Goal: Complete application form

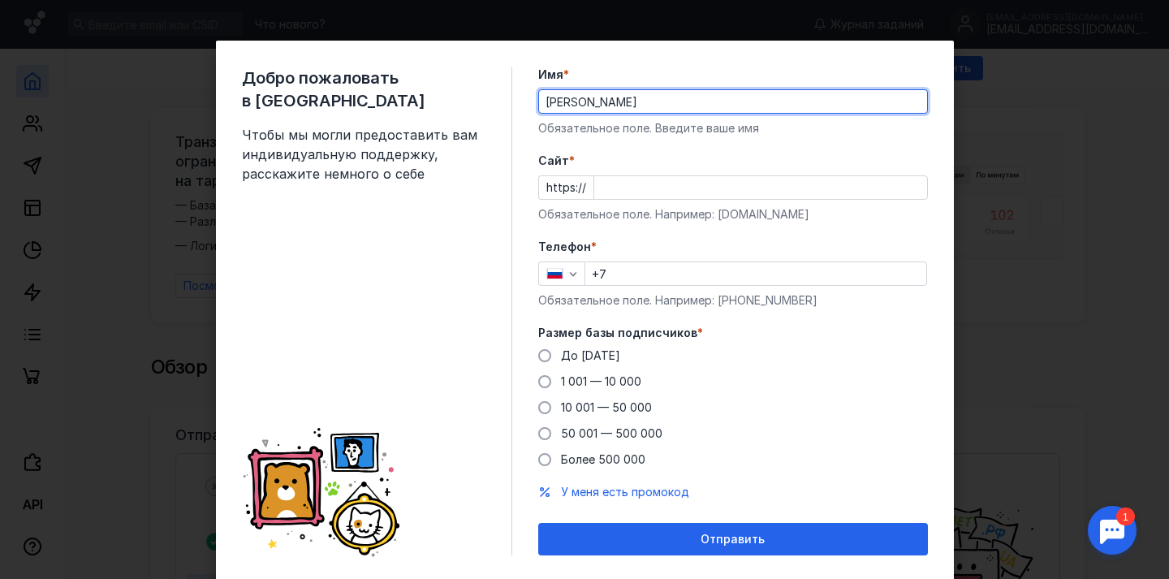
type input "[PERSON_NAME]"
click at [551, 56] on div "Добро пожаловать в Sendsay Чтобы мы могли предоставить вам индивидуальную подде…" at bounding box center [585, 311] width 738 height 541
click at [615, 184] on input "Cайт *" at bounding box center [760, 187] width 333 height 23
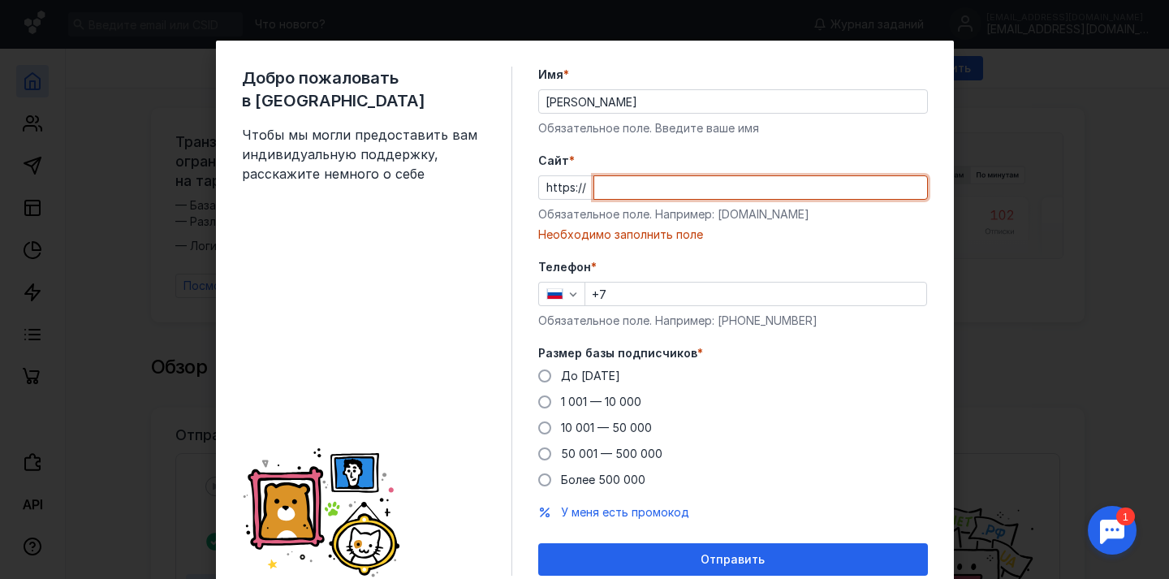
paste input "[DOMAIN_NAME]"
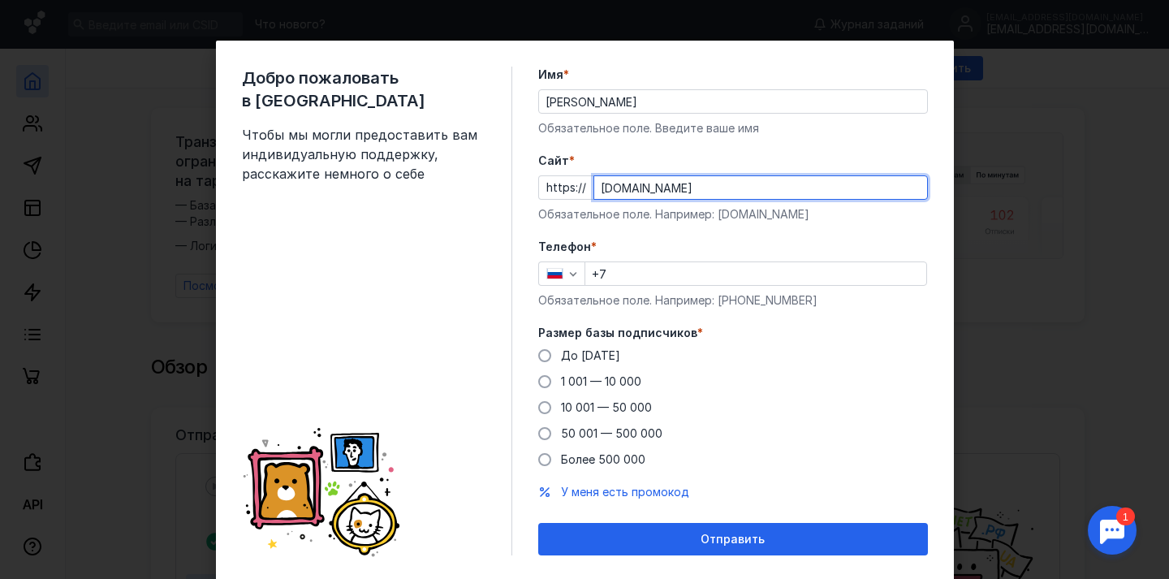
type input "[DOMAIN_NAME]"
click at [620, 275] on input "+7" at bounding box center [755, 273] width 341 height 23
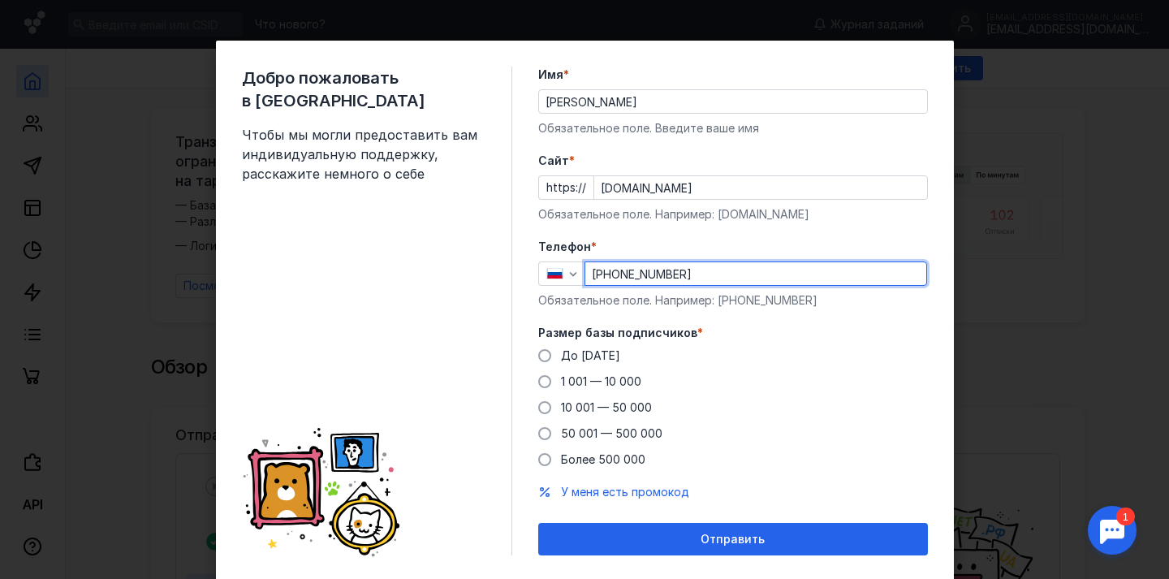
scroll to position [29, 0]
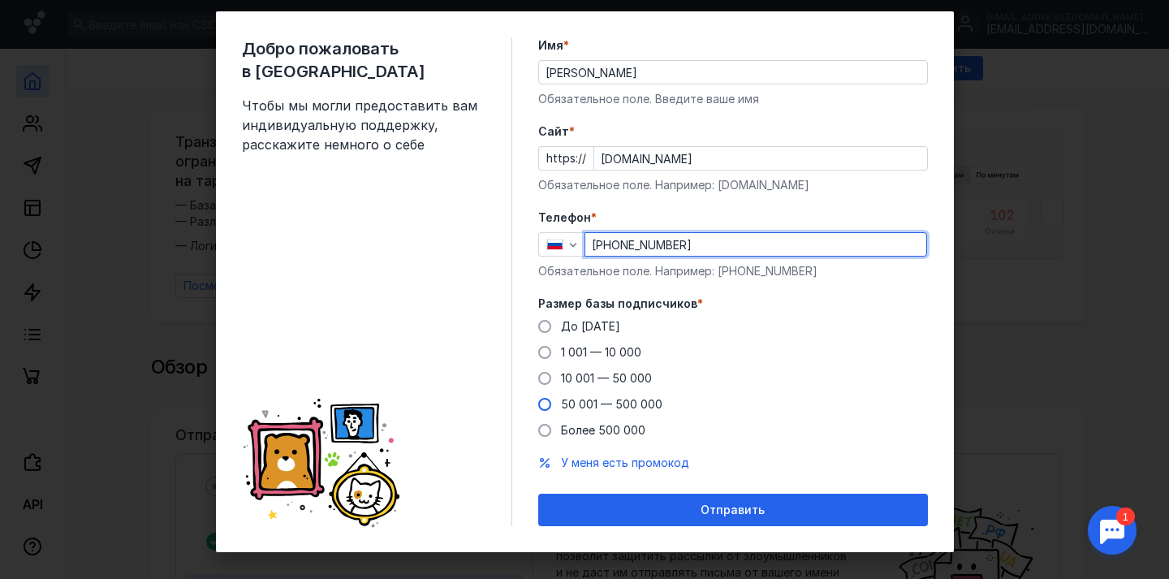
type input "[PHONE_NUMBER]"
click at [543, 407] on span at bounding box center [544, 404] width 13 height 13
click at [0, 0] on input "50 001 — 500 000" at bounding box center [0, 0] width 0 height 0
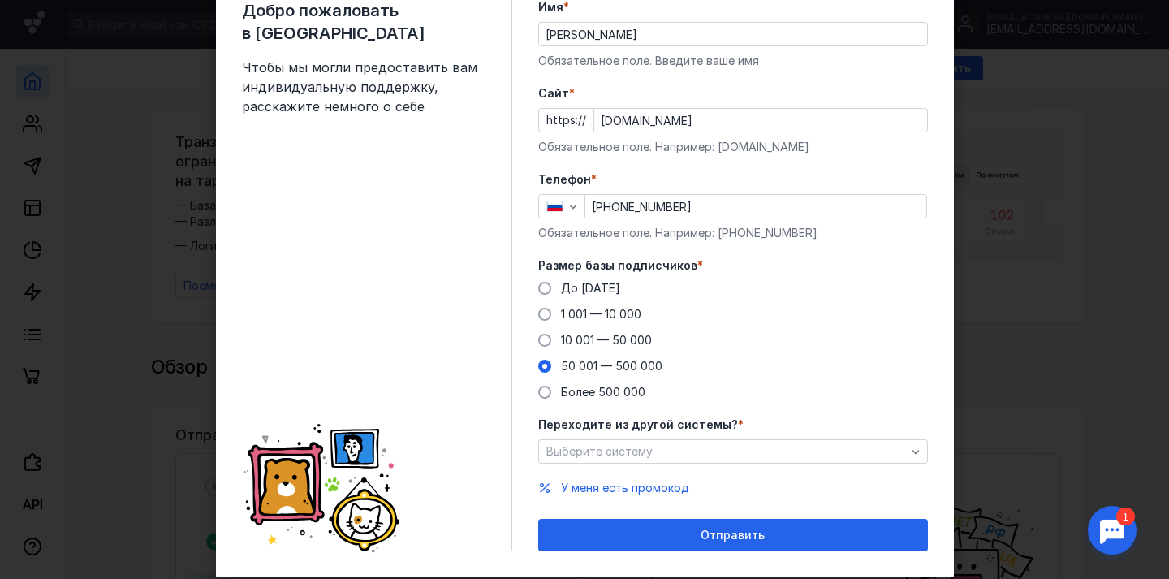
scroll to position [106, 0]
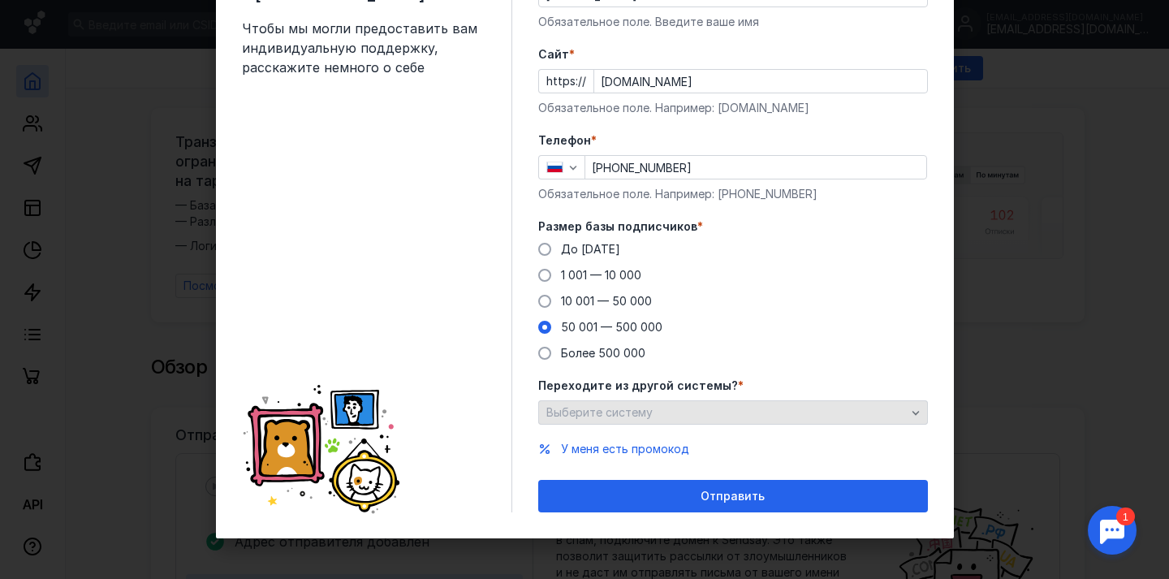
click at [723, 416] on div "Выберите систему" at bounding box center [726, 413] width 368 height 14
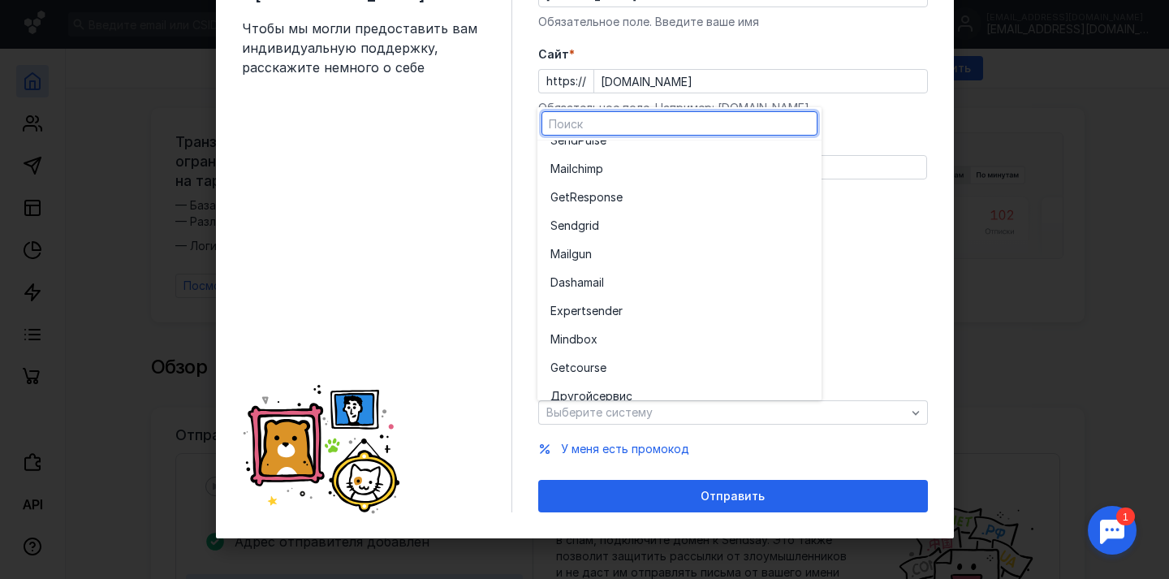
scroll to position [89, 0]
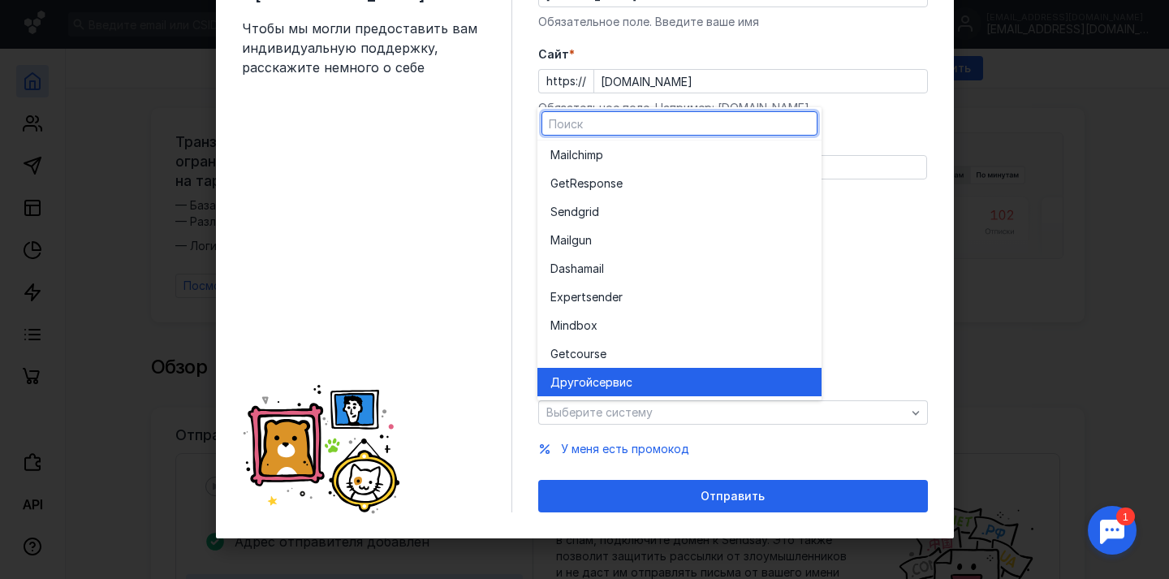
click at [618, 378] on span "сервис" at bounding box center [613, 382] width 40 height 16
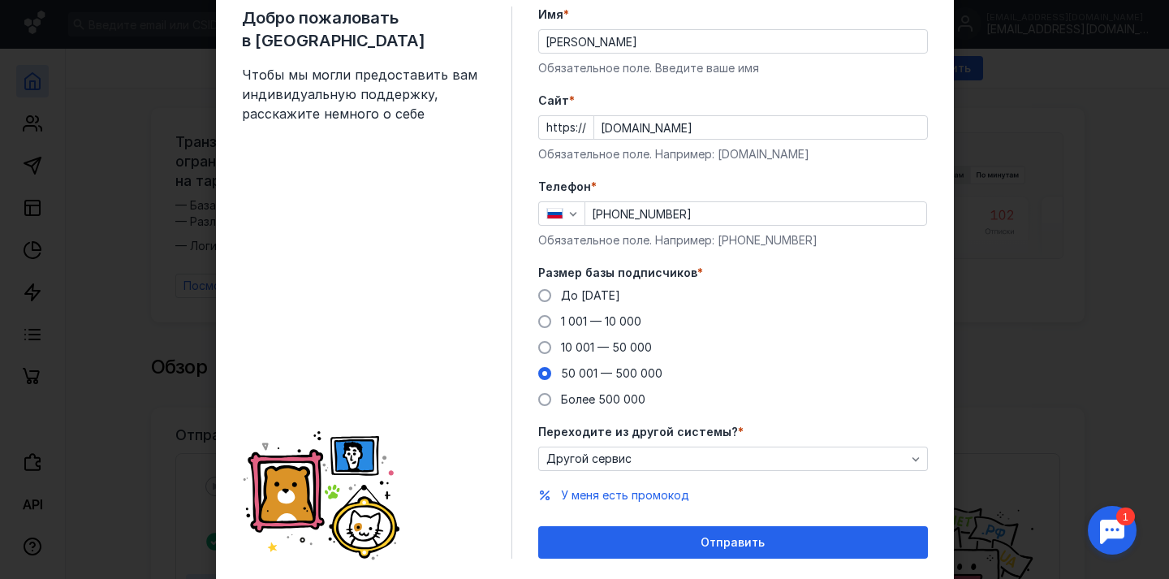
scroll to position [72, 0]
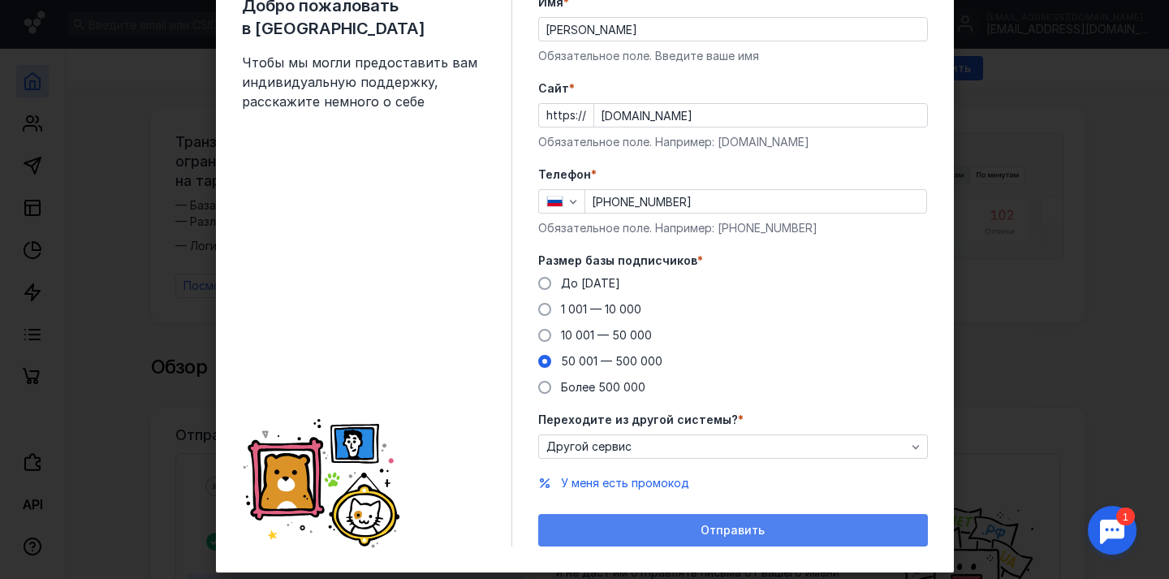
click at [736, 532] on span "Отправить" at bounding box center [733, 531] width 64 height 14
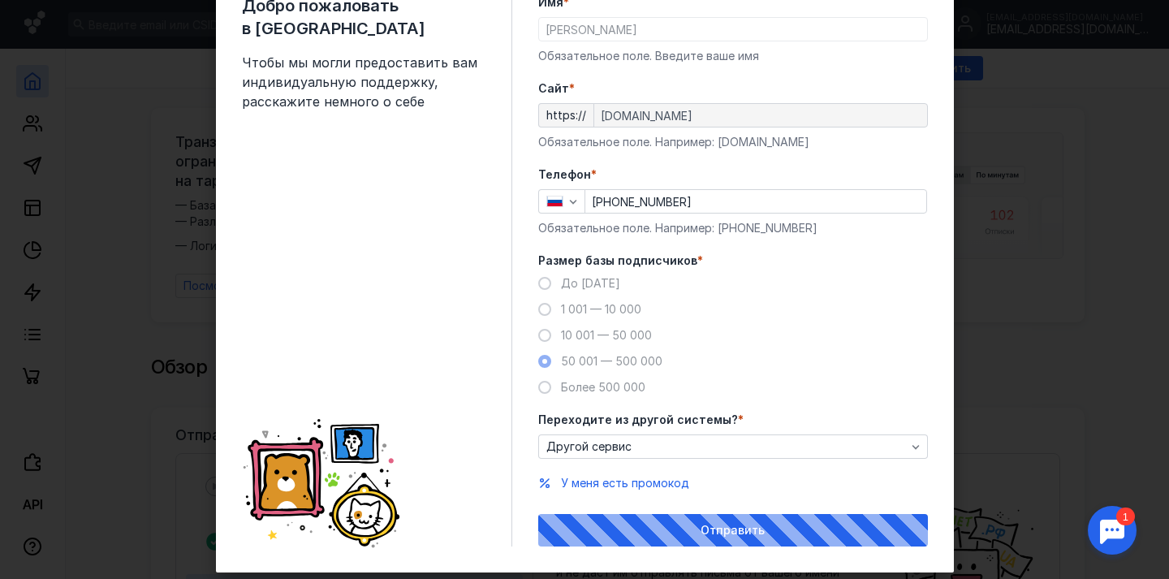
scroll to position [0, 0]
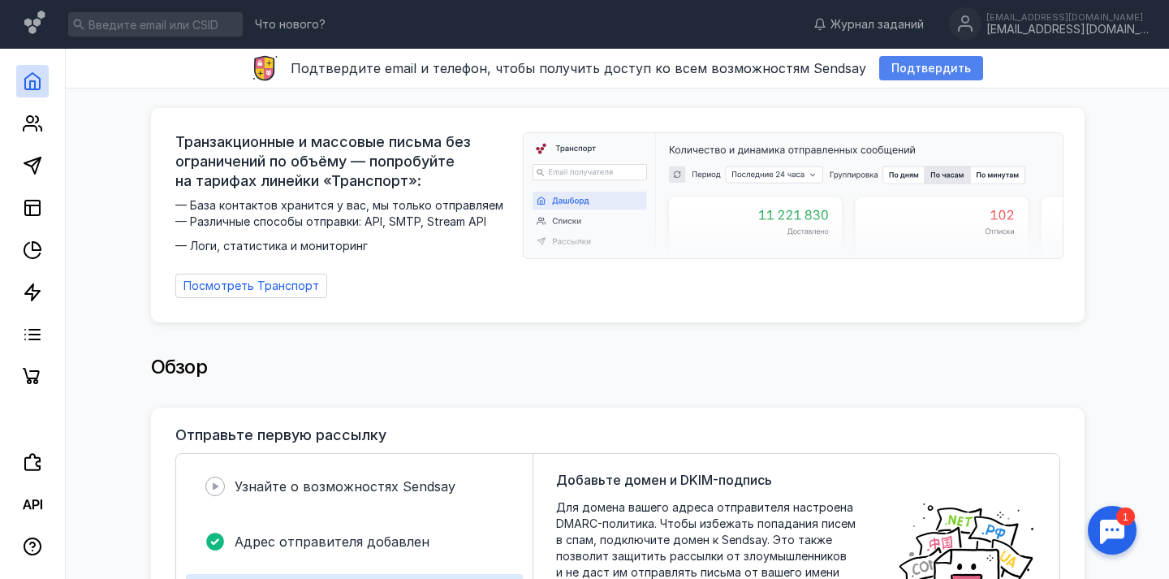
click at [914, 67] on span "Подтвердить" at bounding box center [932, 69] width 80 height 14
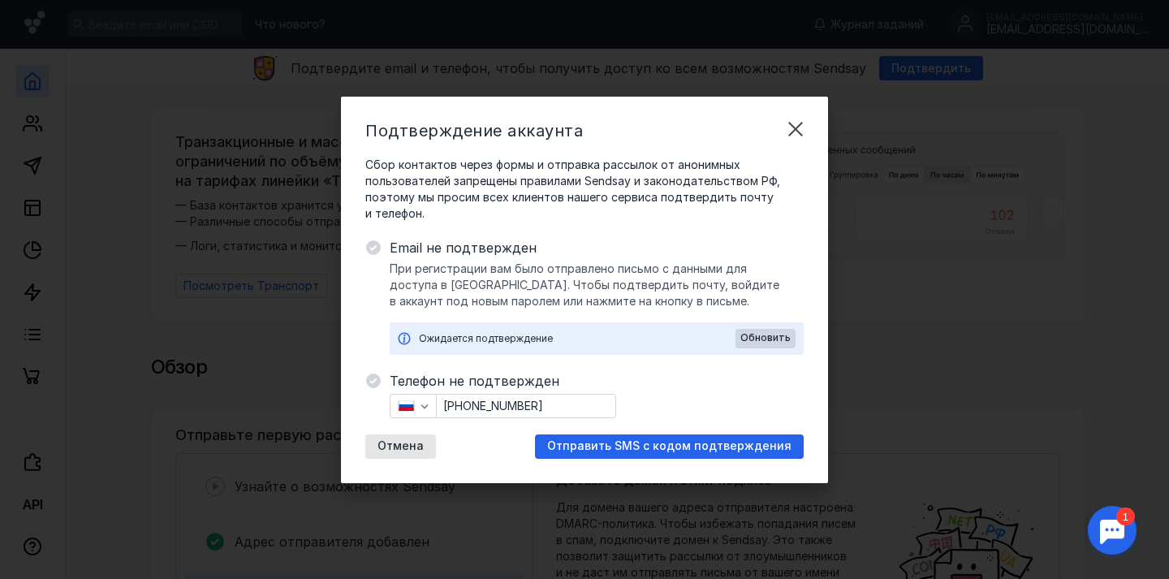
click at [489, 259] on div "Email не подтвержден При регистрации вам было отправлено письмо с данными для д…" at bounding box center [597, 296] width 414 height 117
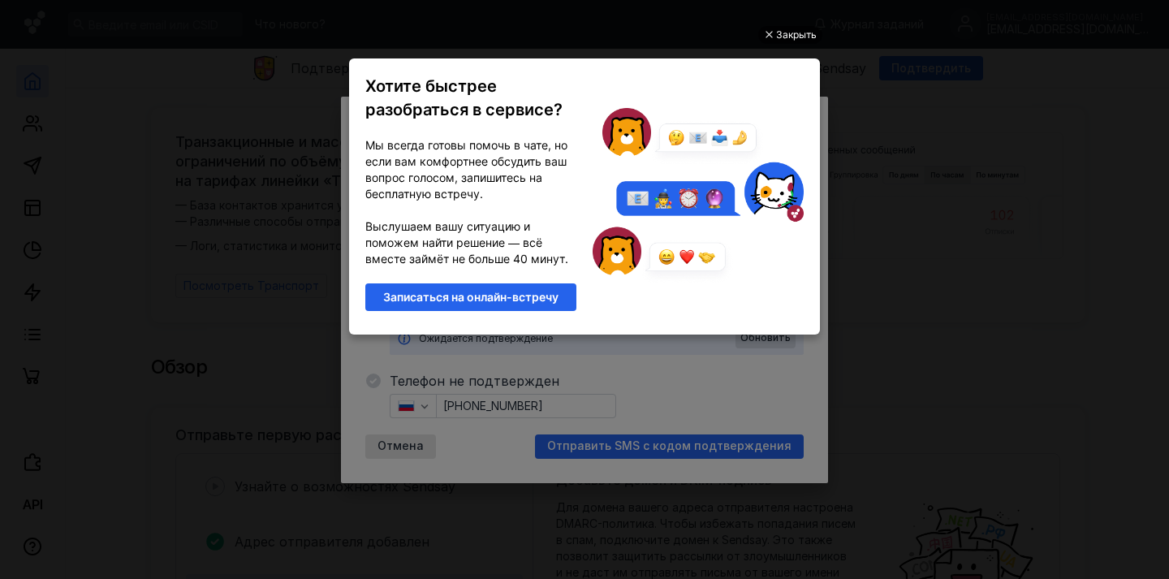
click at [800, 33] on div "Закрыть" at bounding box center [796, 35] width 41 height 18
